Goal: Check status: Check status

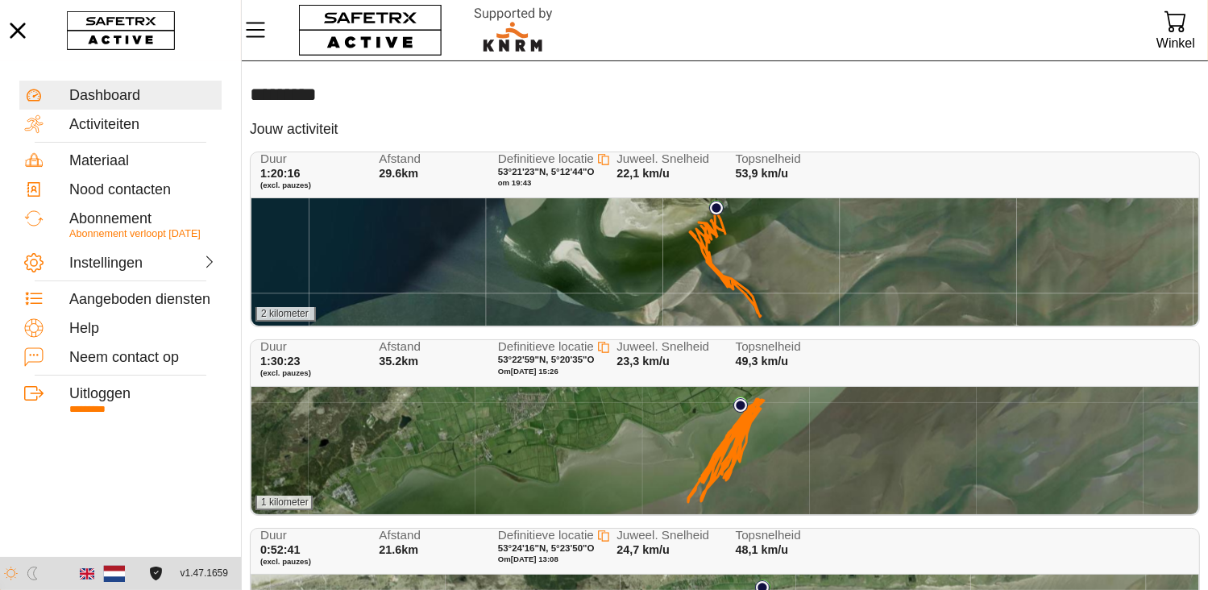
drag, startPoint x: 588, startPoint y: 209, endPoint x: 284, endPoint y: 37, distance: 349.6
click at [587, 215] on div "2 kilometer" at bounding box center [724, 261] width 947 height 127
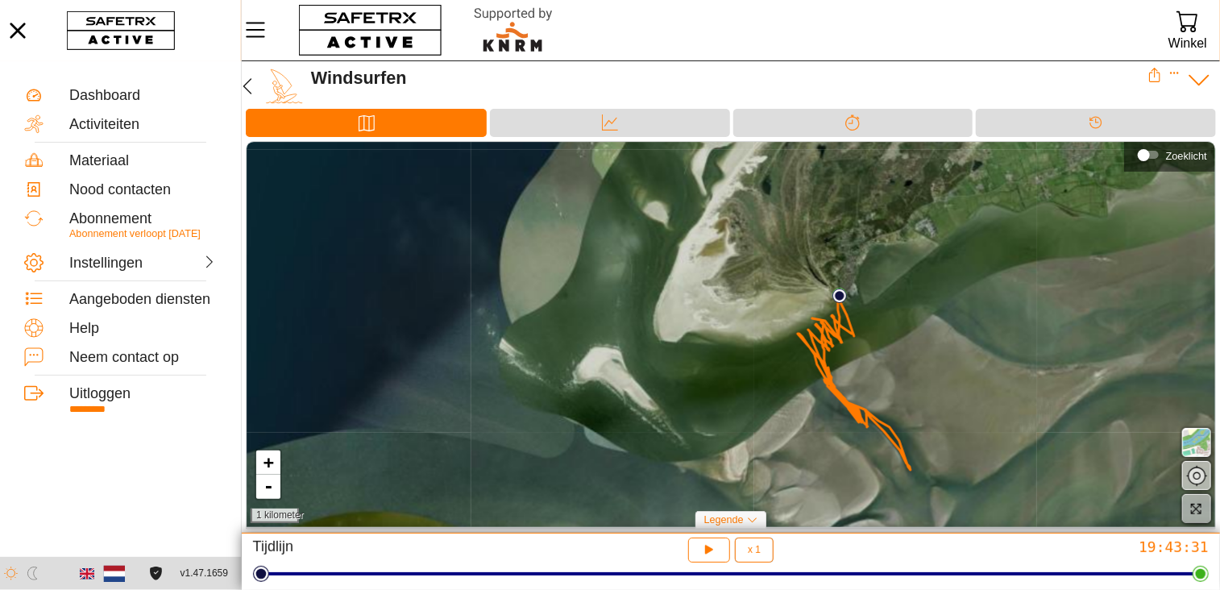
click at [1192, 505] on icon "button" at bounding box center [1197, 509] width 10 height 10
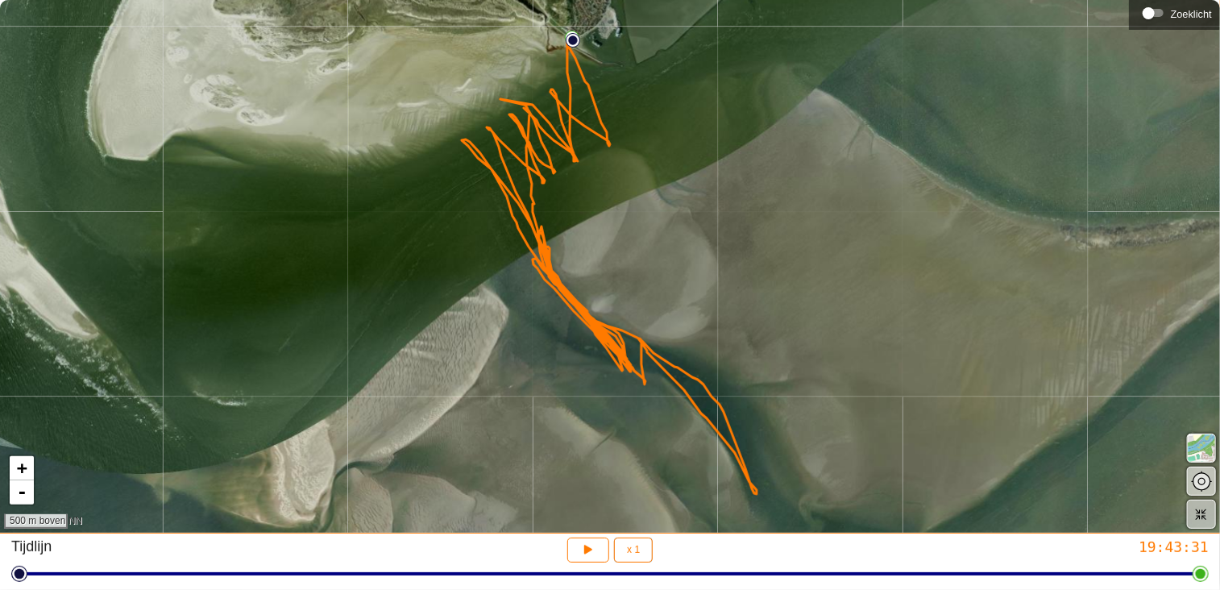
click at [1199, 512] on icon "button" at bounding box center [1201, 514] width 11 height 11
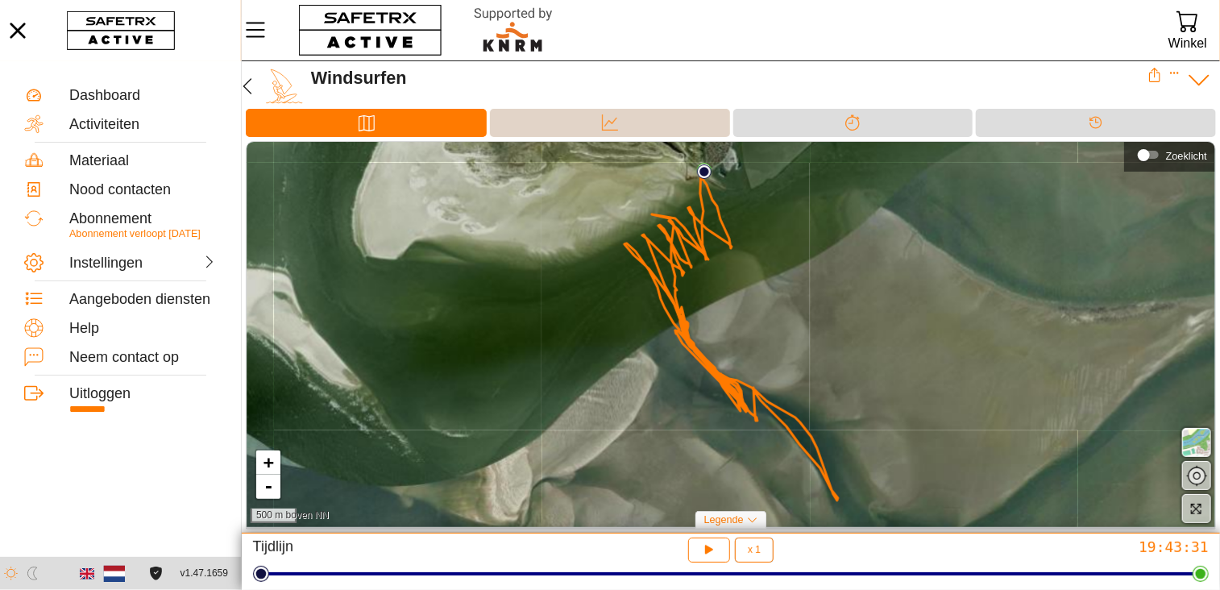
drag, startPoint x: 628, startPoint y: 110, endPoint x: 627, endPoint y: 142, distance: 31.4
click at [629, 114] on div "Data" at bounding box center [610, 123] width 240 height 28
